Goal: Find specific page/section: Find specific page/section

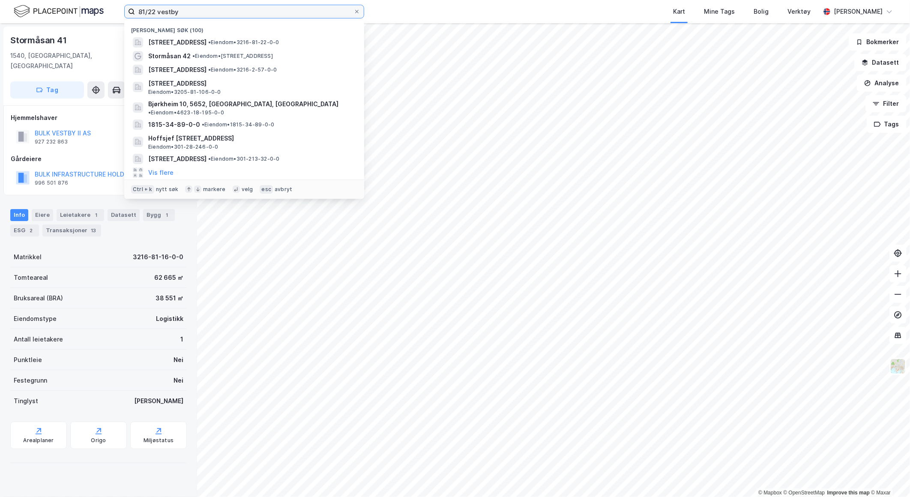
drag, startPoint x: 177, startPoint y: 9, endPoint x: 135, endPoint y: 15, distance: 42.3
click at [135, 15] on input "81/22 vestby" at bounding box center [244, 11] width 218 height 13
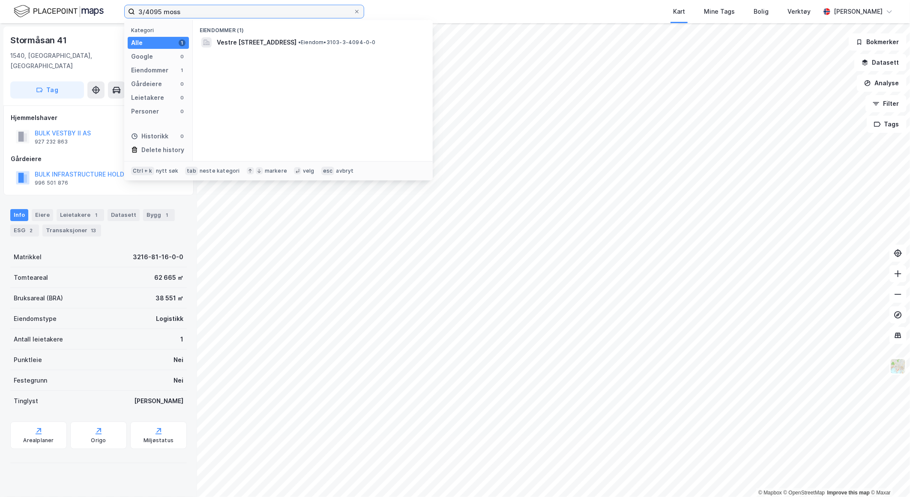
type input "3/4095 moss"
click at [251, 41] on span "Vestre [STREET_ADDRESS]" at bounding box center [257, 42] width 80 height 10
